Goal: Task Accomplishment & Management: Manage account settings

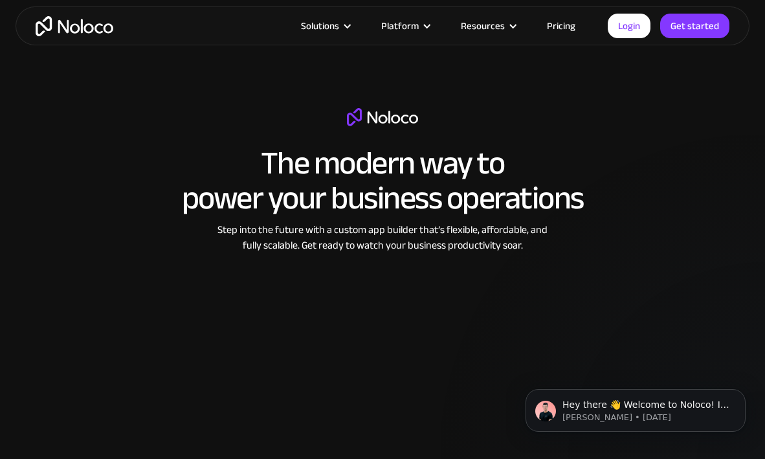
scroll to position [1563, 1]
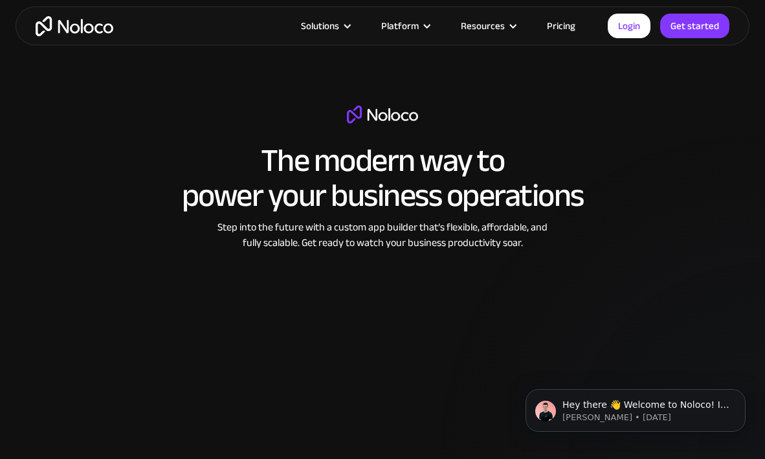
click at [538, 0] on div "Solutions Use Cases Business Types Project Management Keep track of customers, …" at bounding box center [382, 26] width 765 height 52
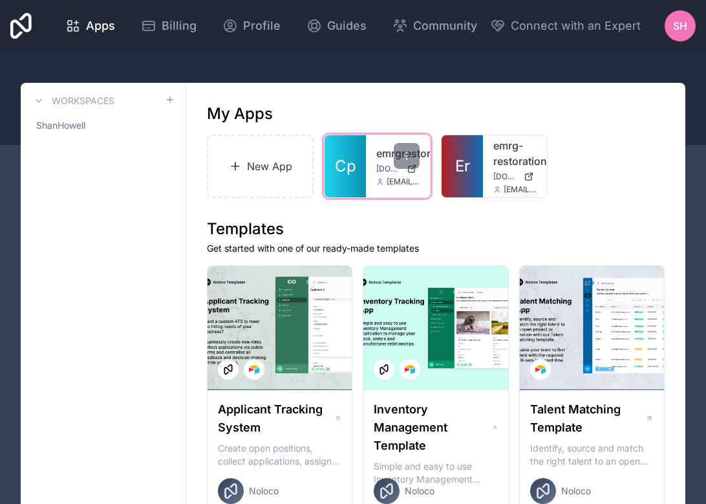
click at [356, 162] on link "Cp" at bounding box center [345, 166] width 41 height 62
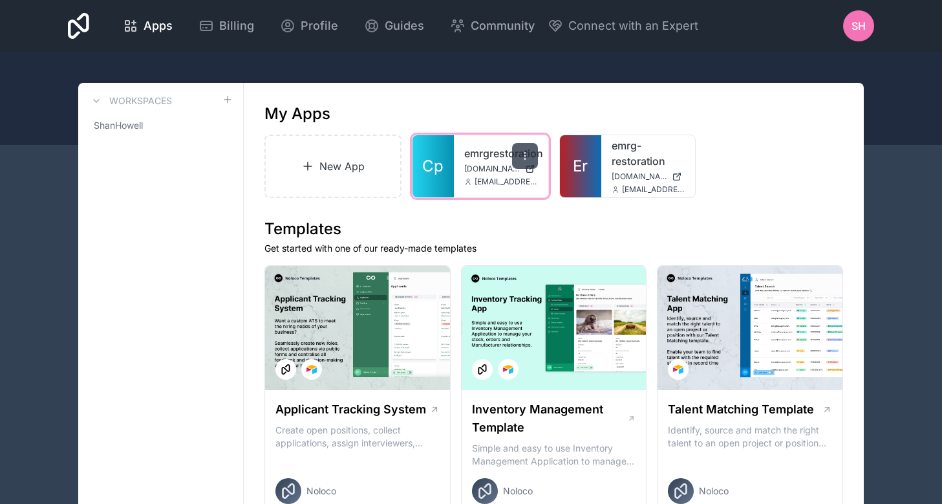
click at [526, 156] on icon at bounding box center [525, 156] width 10 height 10
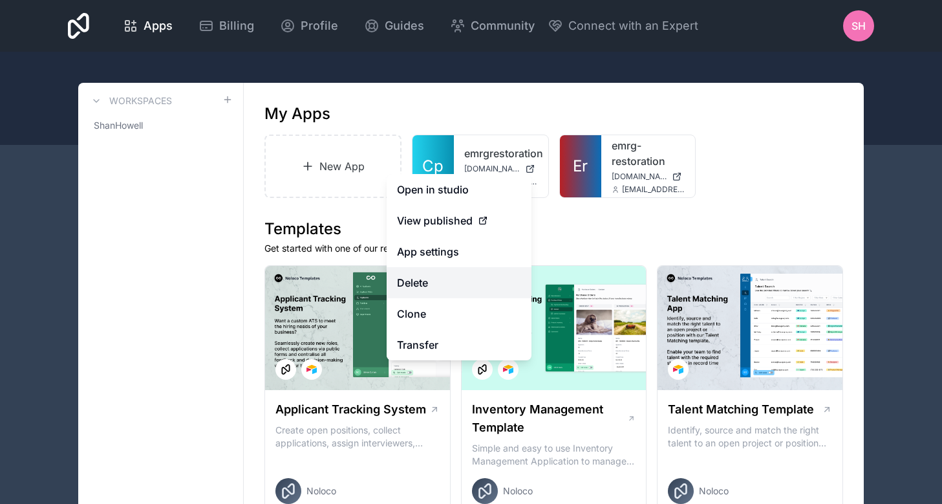
click at [430, 289] on button "Delete" at bounding box center [459, 282] width 145 height 31
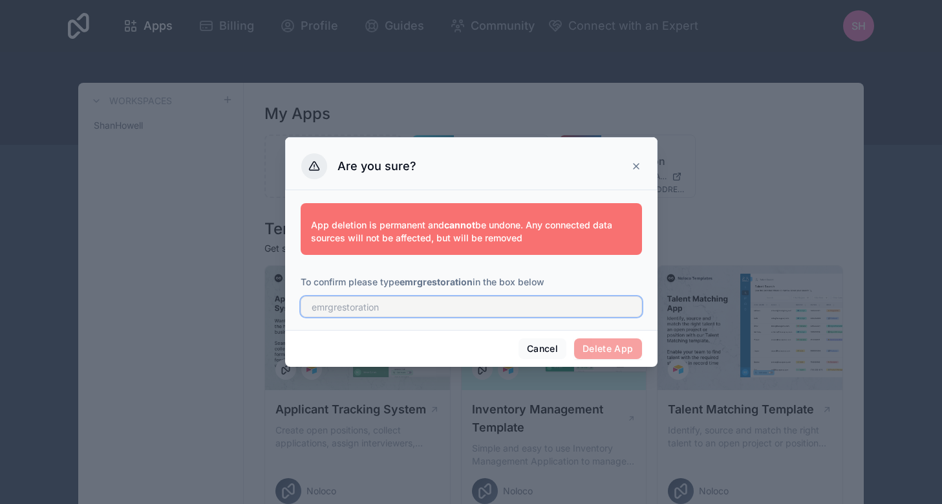
click at [374, 310] on input "text" at bounding box center [472, 306] width 342 height 21
type input "emrgrestoration"
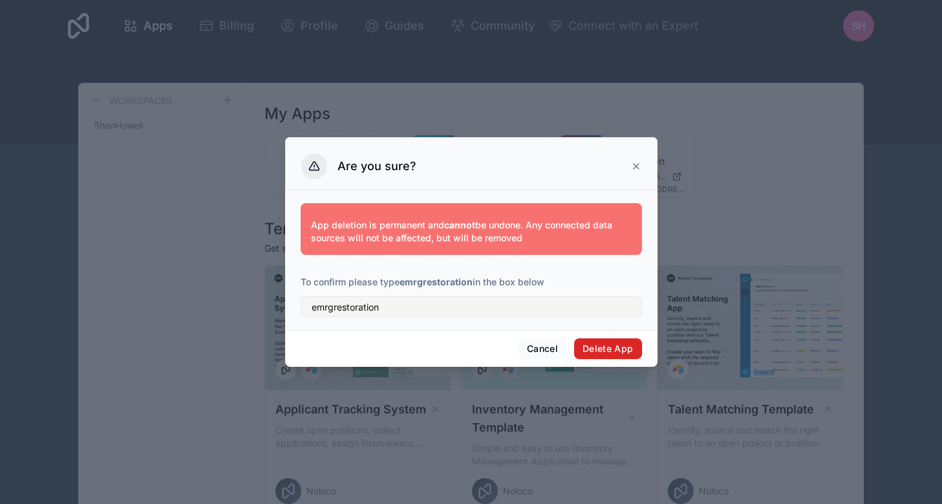
click at [610, 345] on button "Delete App" at bounding box center [608, 348] width 68 height 21
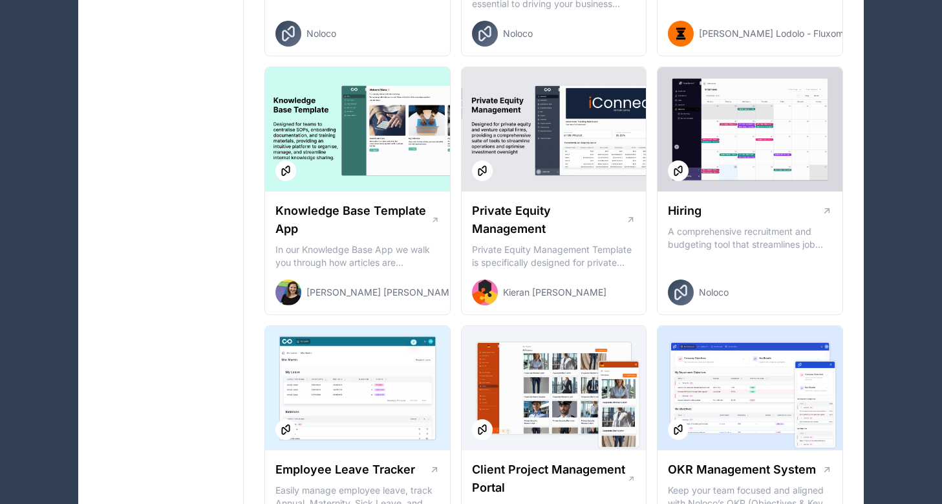
scroll to position [1491, 0]
